Goal: Navigation & Orientation: Find specific page/section

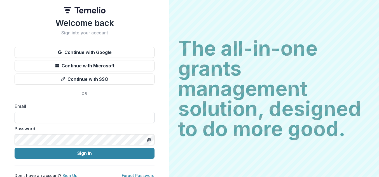
click at [76, 116] on input at bounding box center [85, 117] width 140 height 11
type input "**********"
click at [15, 148] on button "Sign In" at bounding box center [85, 153] width 140 height 11
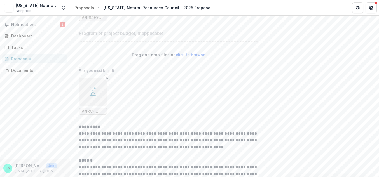
scroll to position [2312, 0]
click at [90, 96] on icon "button" at bounding box center [92, 91] width 9 height 9
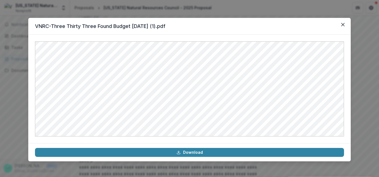
drag, startPoint x: 340, startPoint y: 25, endPoint x: 286, endPoint y: 41, distance: 55.7
click at [340, 25] on button "Close" at bounding box center [342, 24] width 9 height 9
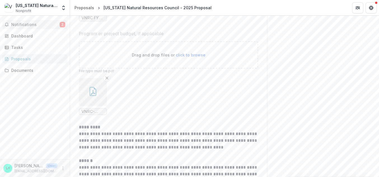
click at [46, 27] on span "Notifications" at bounding box center [35, 24] width 48 height 5
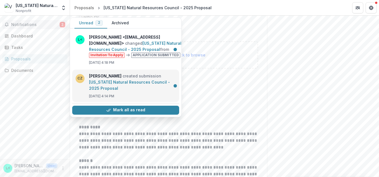
click at [120, 83] on link "Vermont Natural Resources Council - 2025 Proposal" at bounding box center [129, 85] width 81 height 11
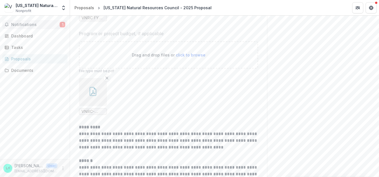
click at [43, 25] on span "Notifications" at bounding box center [35, 24] width 48 height 5
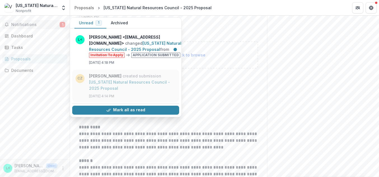
click at [109, 80] on link "Vermont Natural Resources Council - 2025 Proposal" at bounding box center [129, 85] width 81 height 11
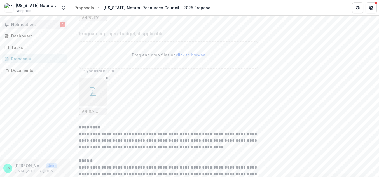
click at [32, 27] on button "Notifications 1" at bounding box center [34, 24] width 65 height 9
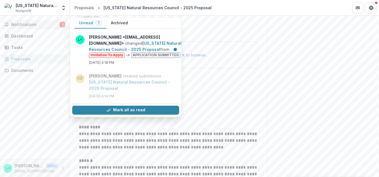
click at [91, 22] on button "Unread 1" at bounding box center [90, 23] width 32 height 11
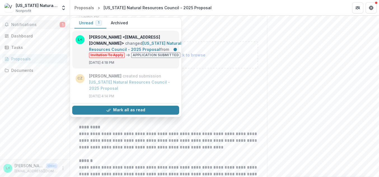
click at [105, 44] on link "Vermont Natural Resources Council - 2025 Proposal" at bounding box center [135, 46] width 92 height 11
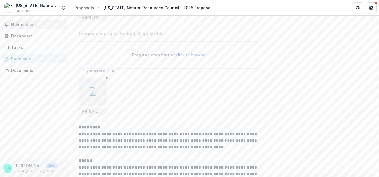
click at [39, 23] on span "Notifications" at bounding box center [38, 24] width 54 height 5
click at [36, 37] on div "Dashboard" at bounding box center [37, 36] width 52 height 6
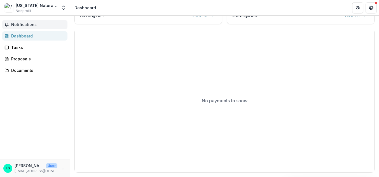
scroll to position [184, 0]
click at [21, 25] on span "Notifications" at bounding box center [38, 24] width 54 height 5
click at [22, 59] on div "Proposals" at bounding box center [37, 59] width 52 height 6
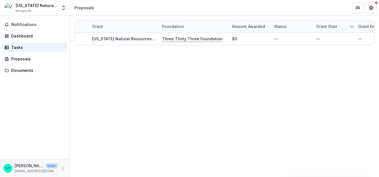
click at [23, 48] on div "Tasks" at bounding box center [37, 48] width 52 height 6
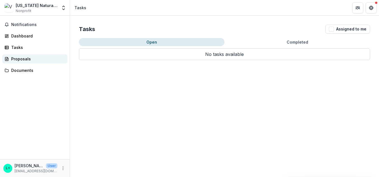
click at [24, 62] on div "Proposals" at bounding box center [37, 59] width 52 height 6
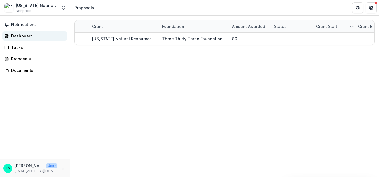
click at [23, 38] on div "Dashboard" at bounding box center [37, 36] width 52 height 6
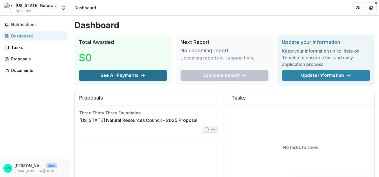
click at [118, 78] on button "See All Payments" at bounding box center [123, 75] width 88 height 11
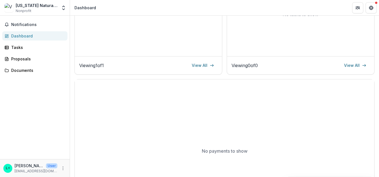
scroll to position [131, 0]
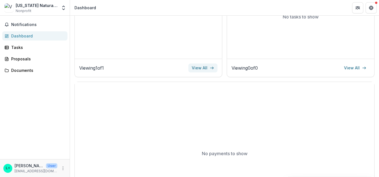
click at [198, 68] on link "View All" at bounding box center [202, 68] width 29 height 9
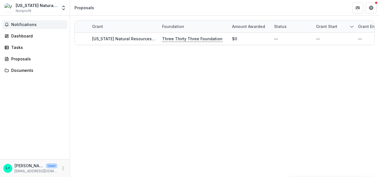
click at [34, 25] on span "Notifications" at bounding box center [38, 24] width 54 height 5
